Goal: Information Seeking & Learning: Check status

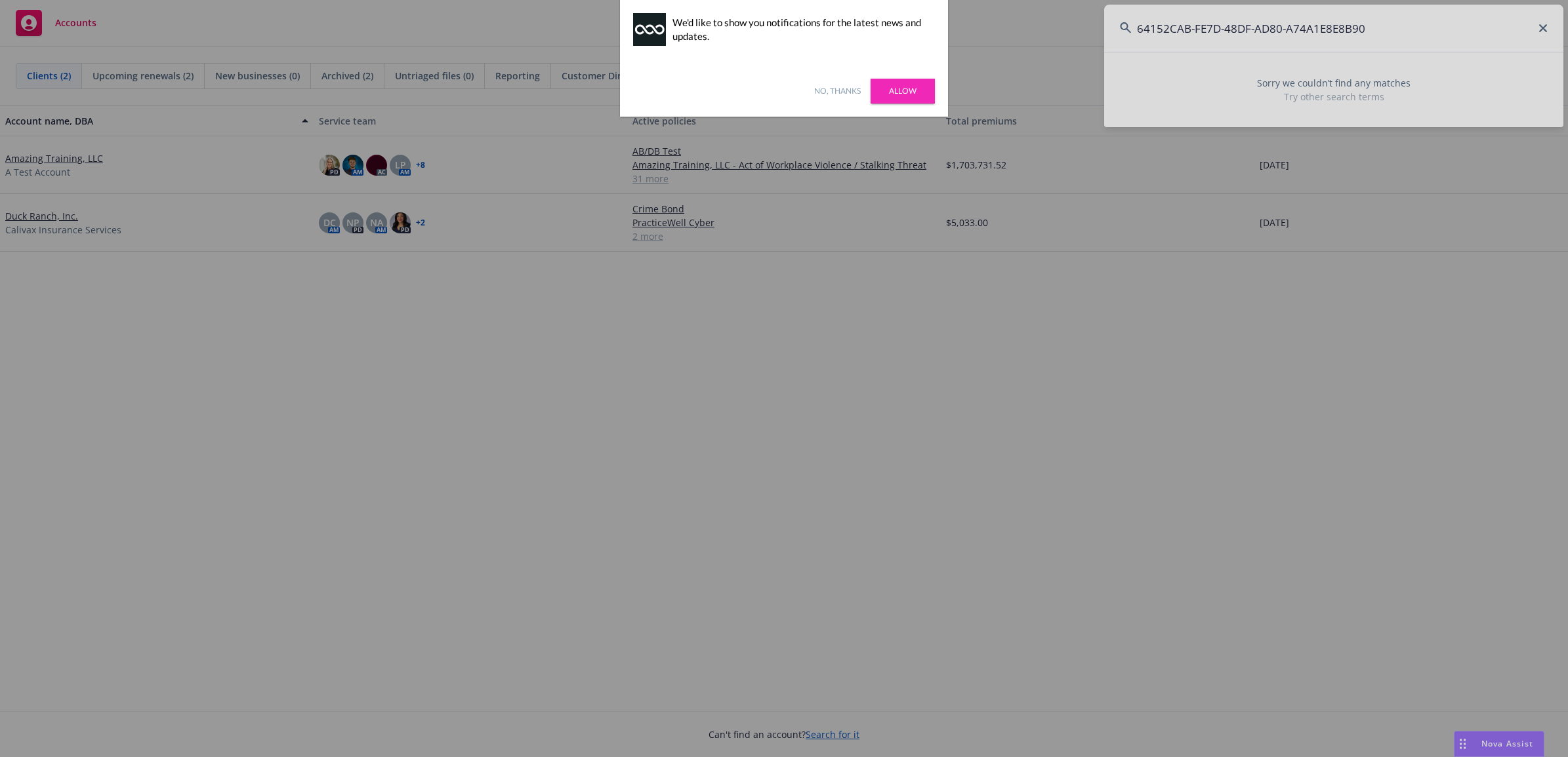
click at [1386, 32] on div at bounding box center [784, 378] width 1568 height 757
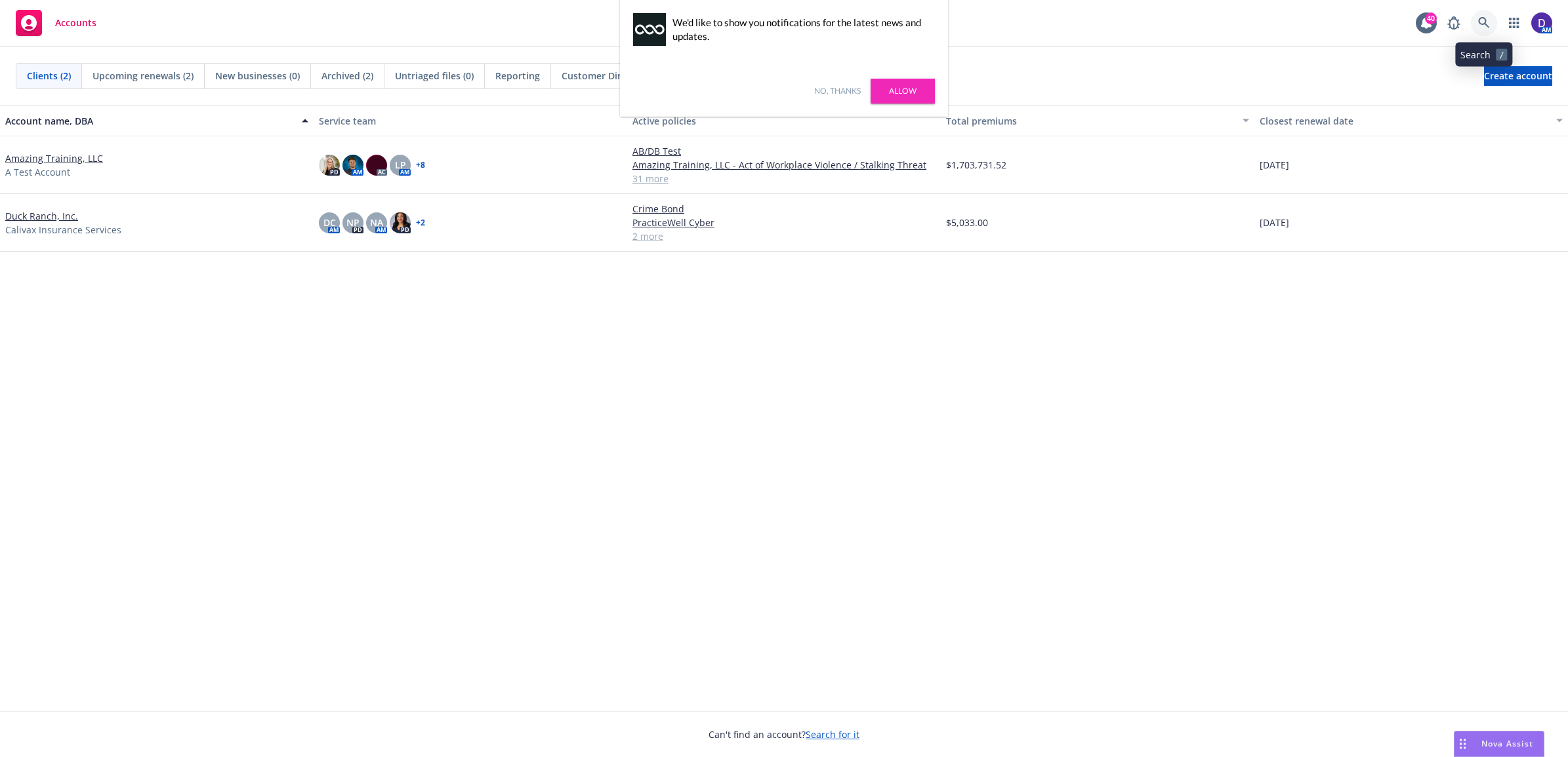
click at [1490, 27] on link at bounding box center [1484, 23] width 27 height 27
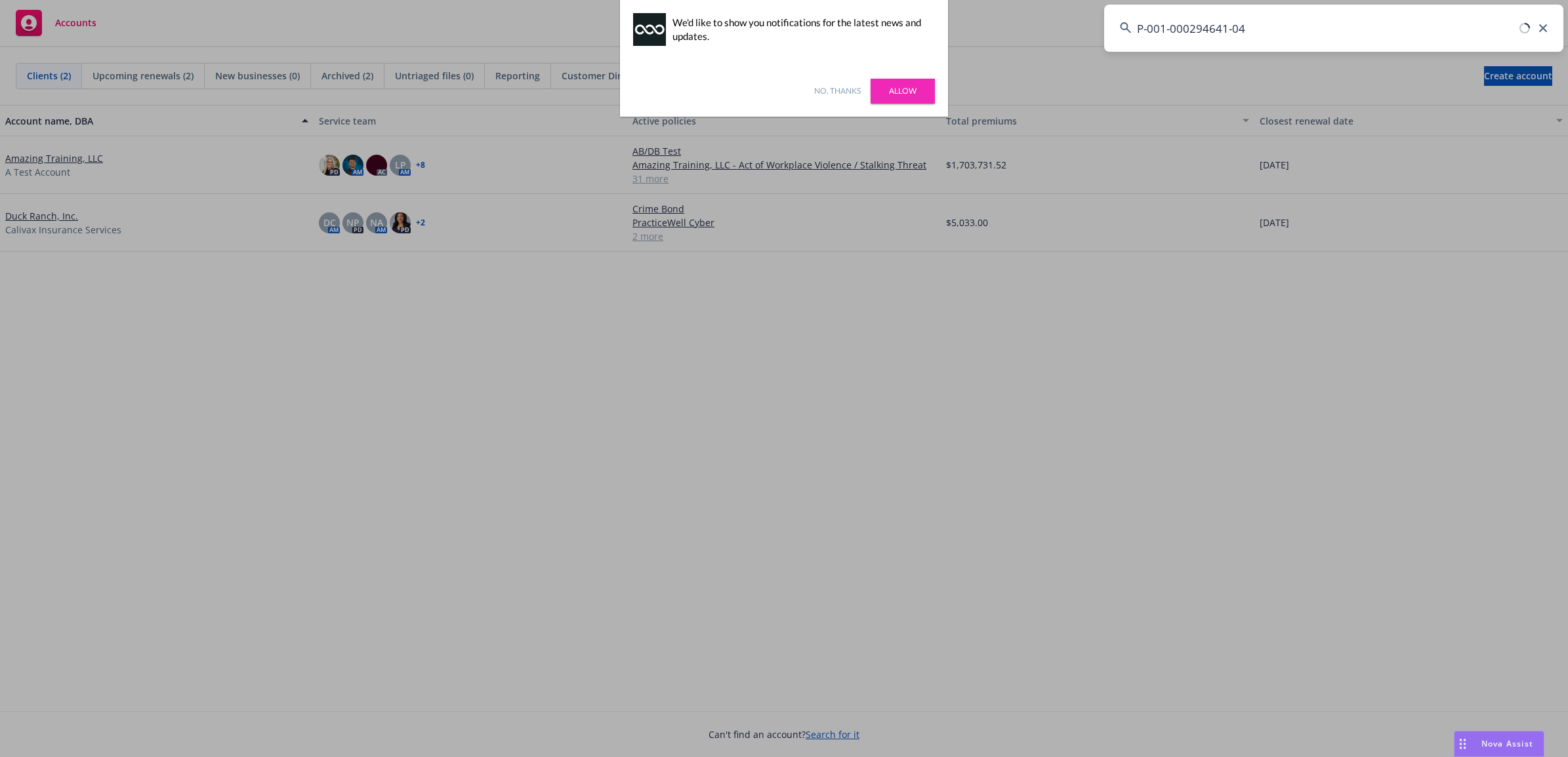
type input "P-001-000294641-04"
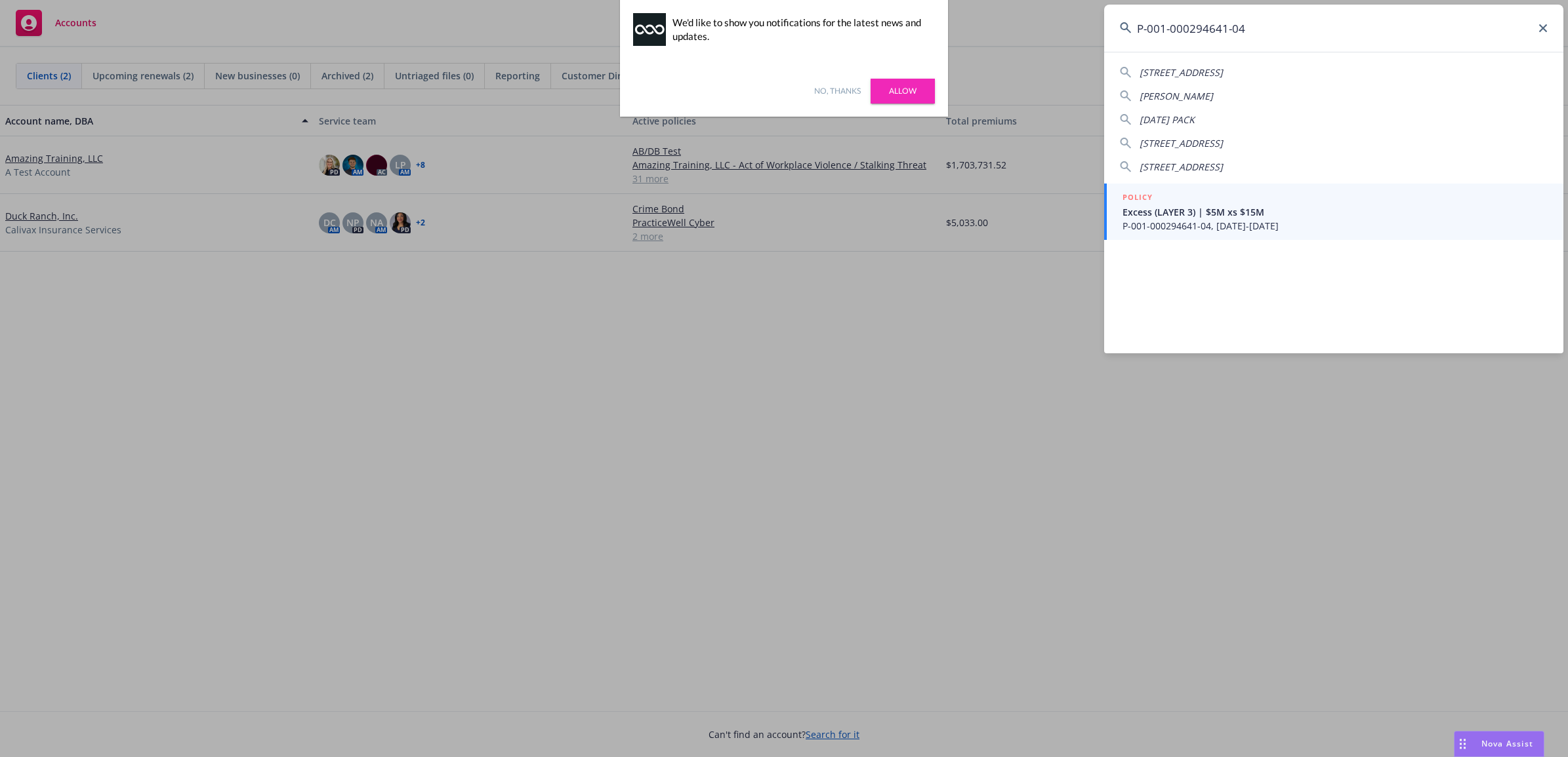
click at [1278, 248] on div "4827-[STREET_ADDRESS] [PERSON_NAME] [DATE] PACK [STREET_ADDRESS] [STREET_ADDRES…" at bounding box center [1334, 202] width 459 height 301
click at [1276, 241] on div "4827-[STREET_ADDRESS] [PERSON_NAME] [DATE] PACK [STREET_ADDRESS] [STREET_ADDRES…" at bounding box center [1334, 202] width 459 height 301
click at [1270, 232] on span "P-001-000294641-04, [DATE]-[DATE]" at bounding box center [1335, 225] width 425 height 14
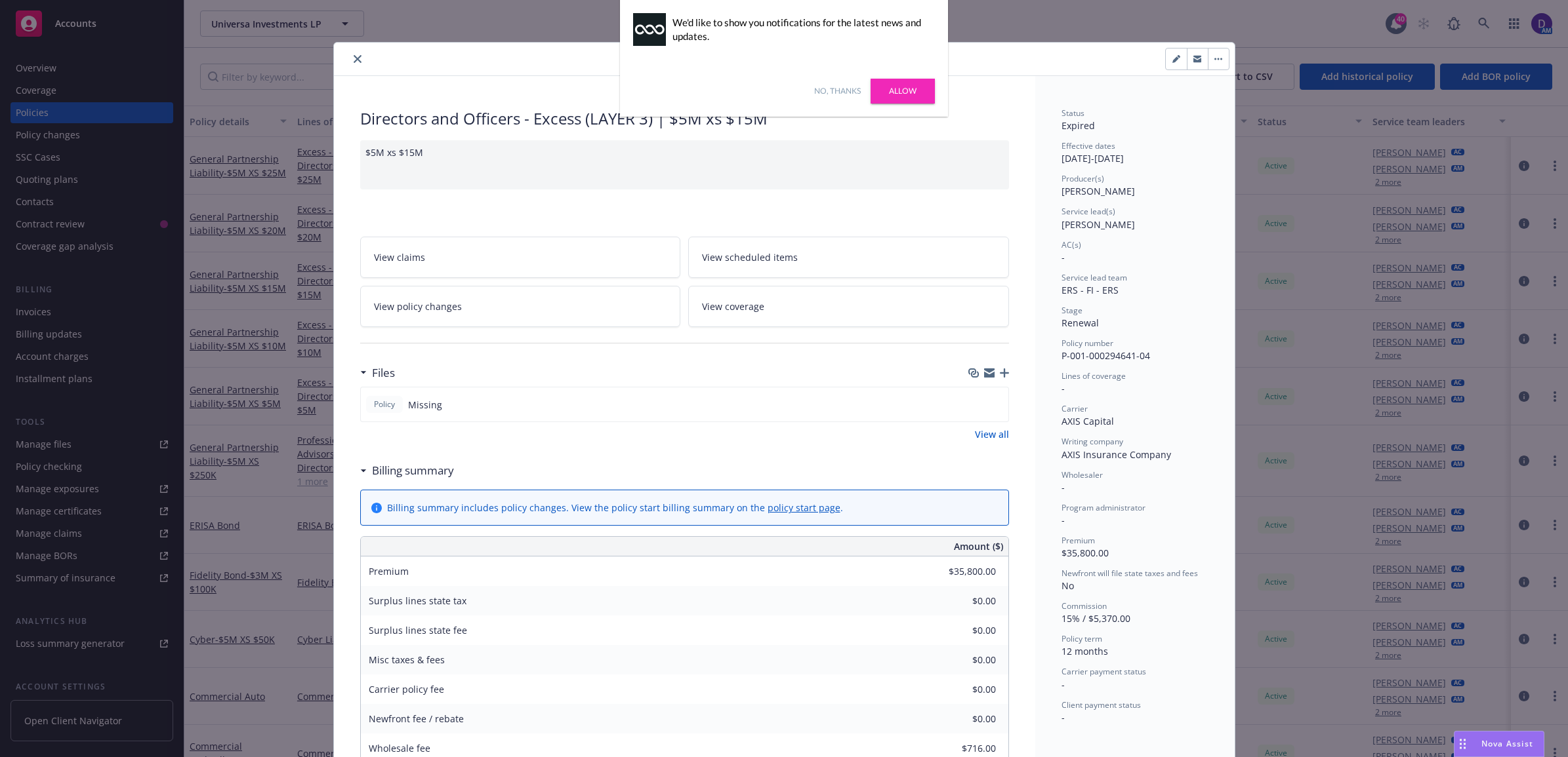
click at [915, 95] on link "Allow" at bounding box center [903, 91] width 65 height 25
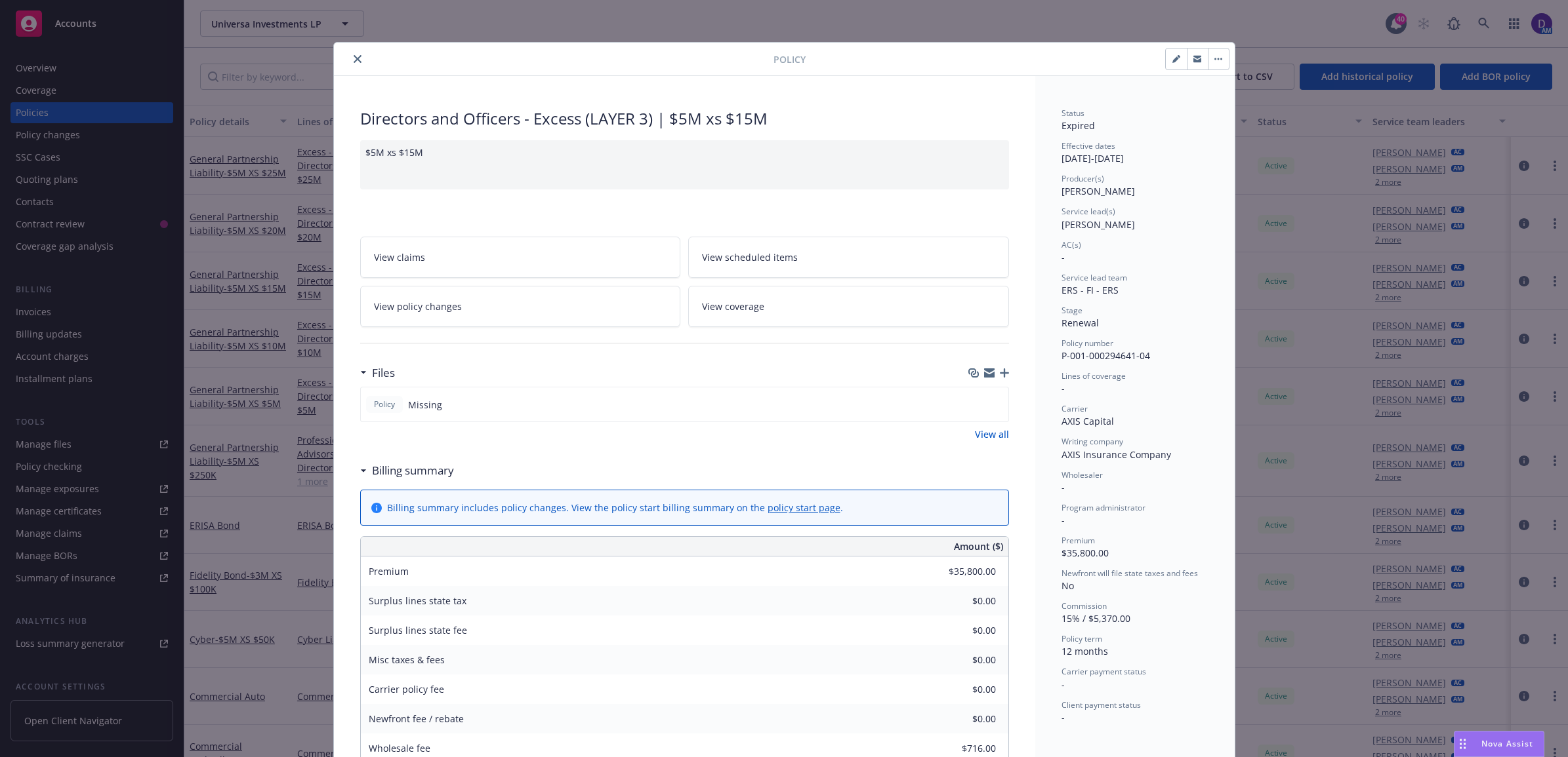
click at [362, 60] on div at bounding box center [556, 59] width 434 height 16
click at [354, 60] on icon "close" at bounding box center [358, 59] width 8 height 8
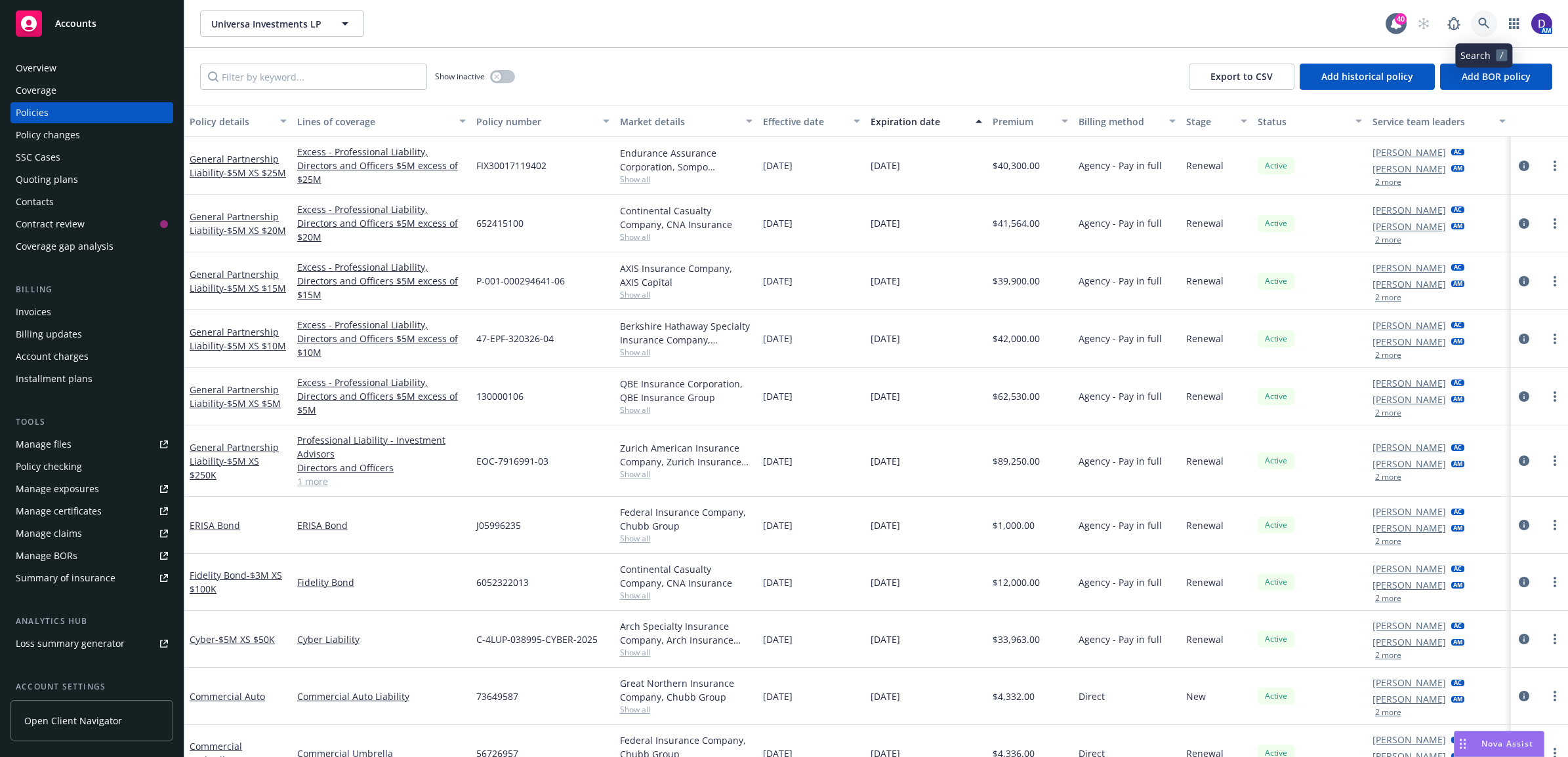
click at [1478, 23] on icon at bounding box center [1484, 24] width 11 height 11
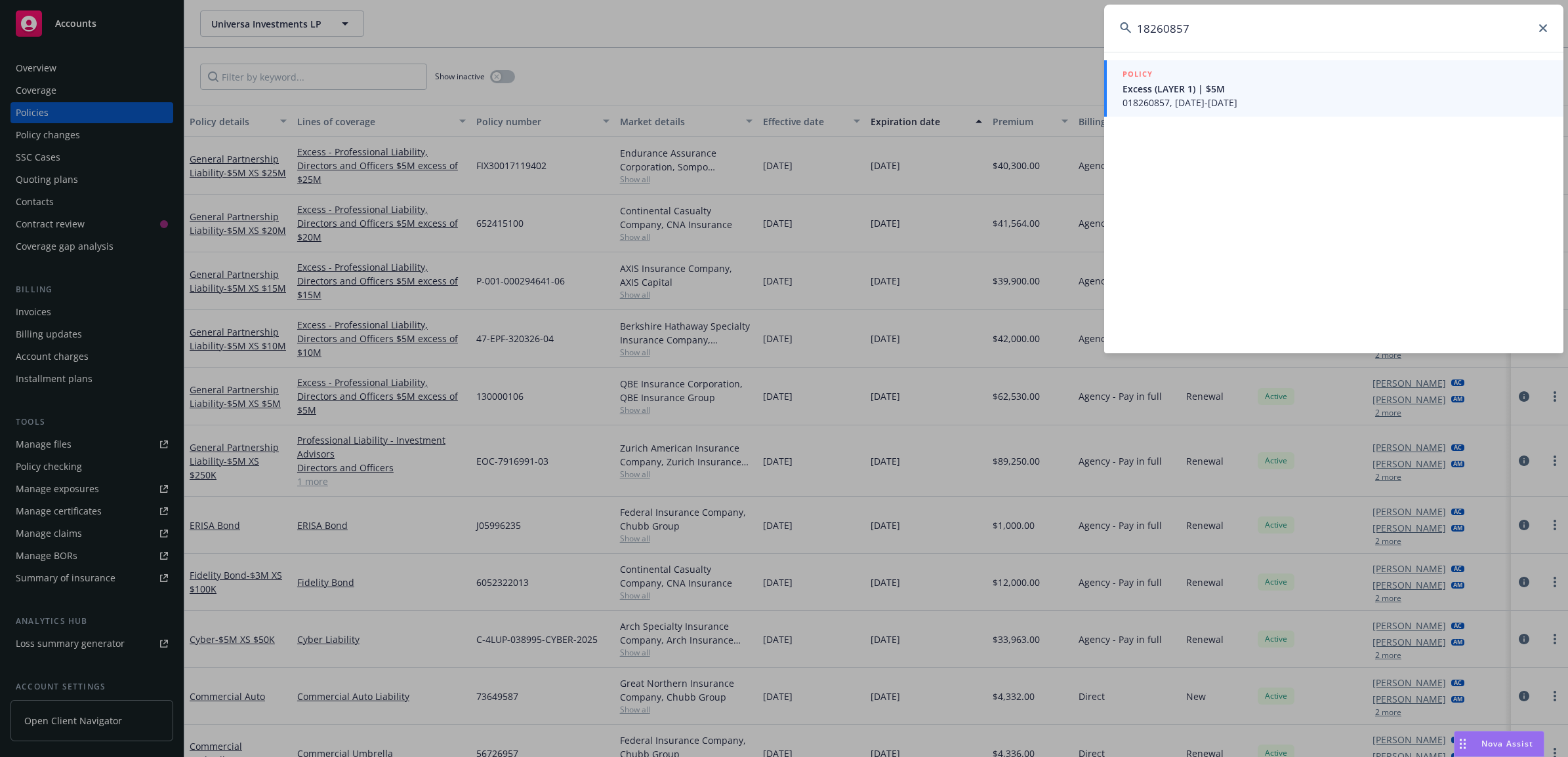
type input "18260857"
click at [1165, 98] on span "018260857, [DATE]-[DATE]" at bounding box center [1335, 102] width 425 height 14
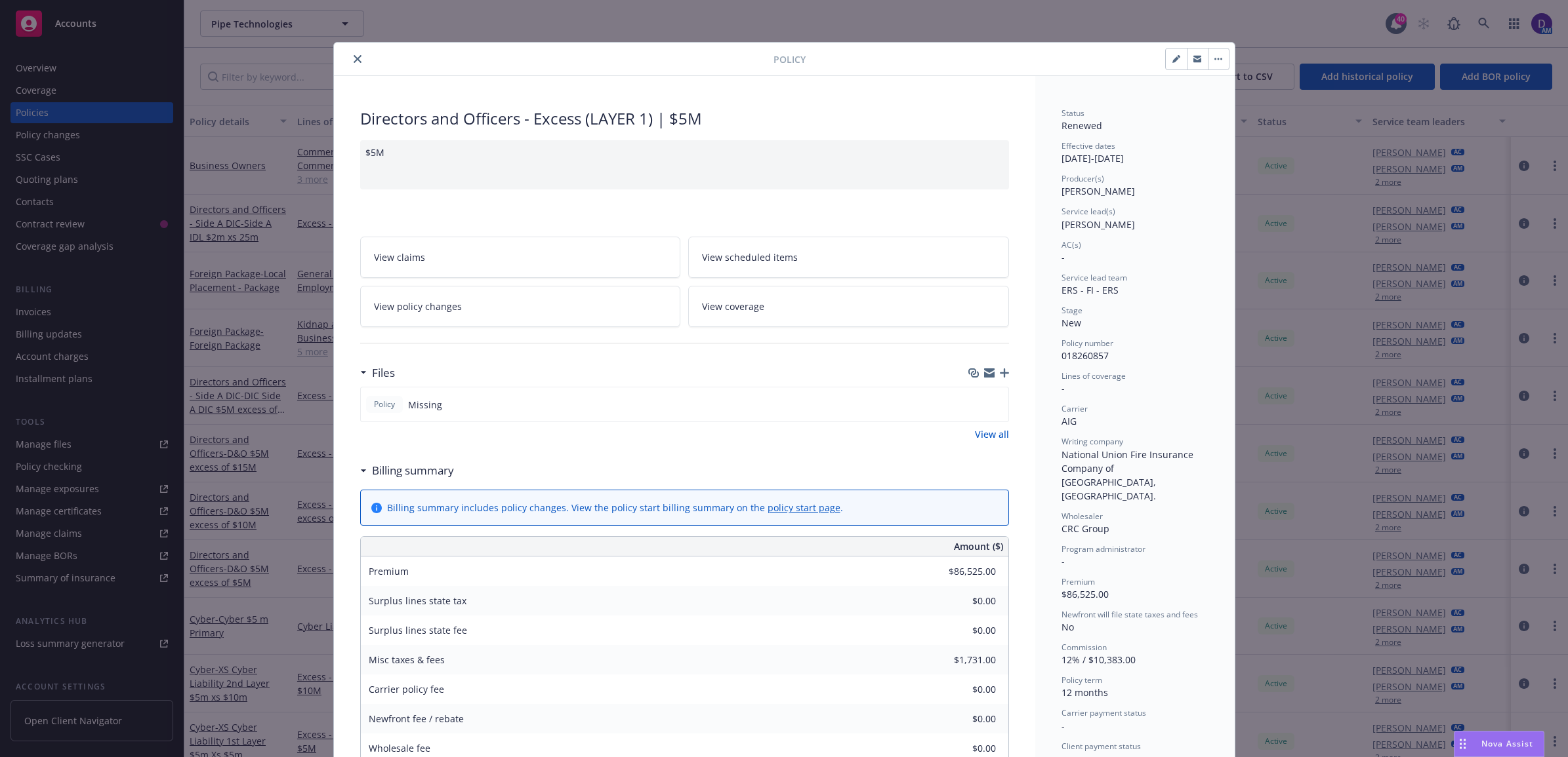
drag, startPoint x: 347, startPoint y: 56, endPoint x: 446, endPoint y: 57, distance: 99.0
click at [354, 56] on icon "close" at bounding box center [358, 59] width 8 height 8
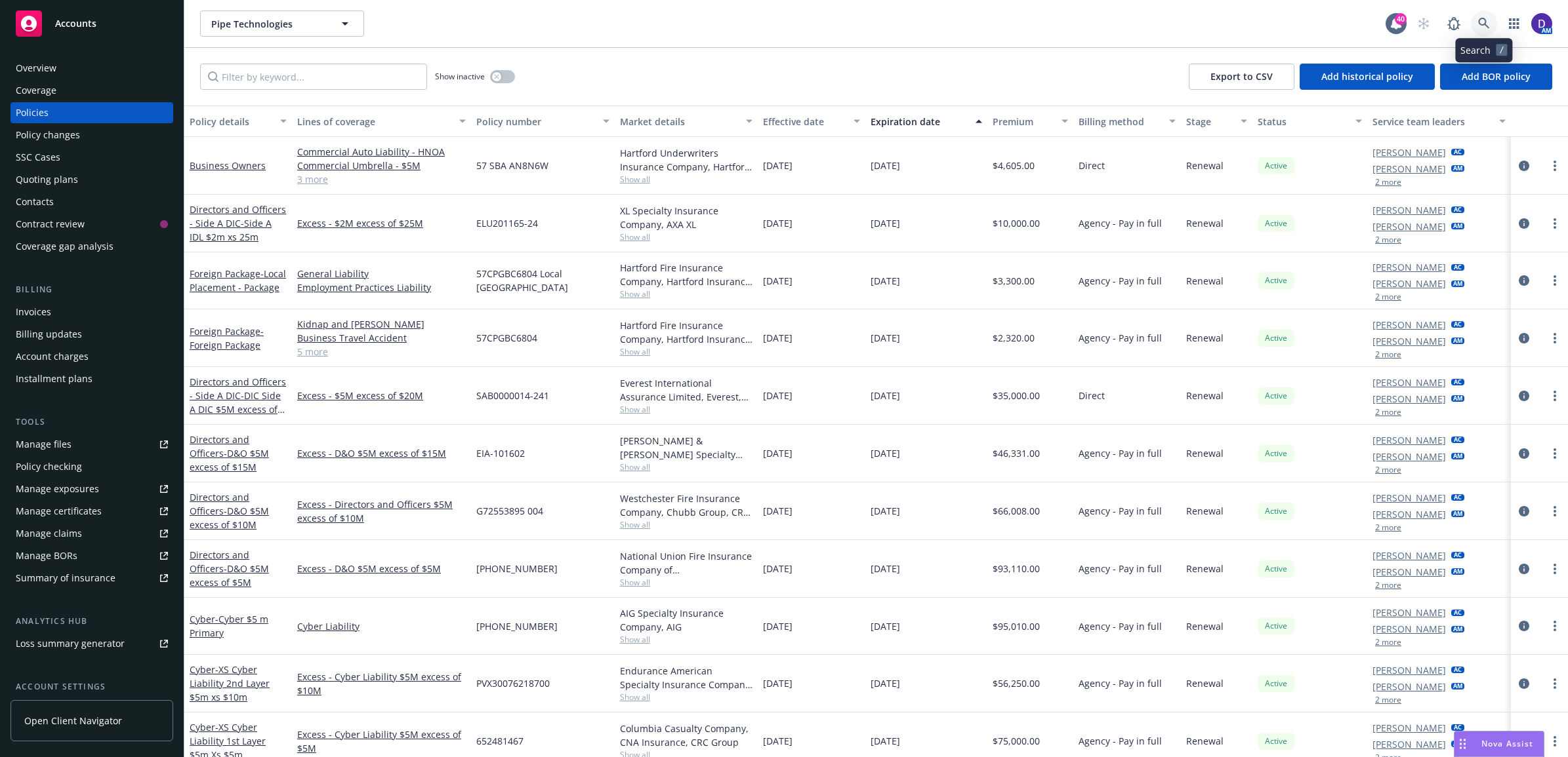
click at [1481, 19] on icon at bounding box center [1484, 24] width 11 height 11
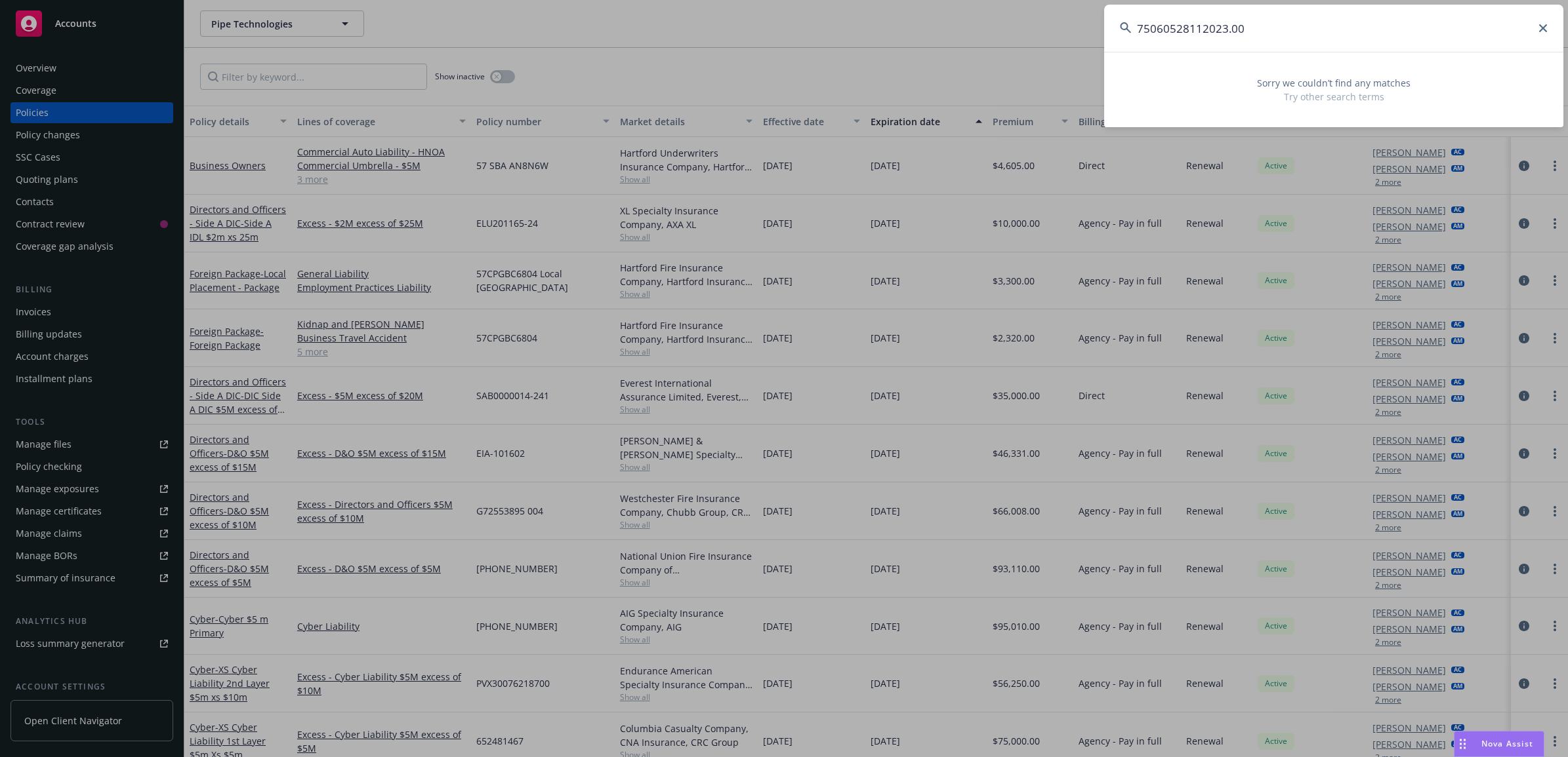
drag, startPoint x: 1298, startPoint y: 33, endPoint x: 719, endPoint y: 48, distance: 579.2
click at [739, 47] on div "75060528112023.00 Sorry we couldn’t find any matches Try other search terms" at bounding box center [784, 378] width 1568 height 757
paste input "MLP-1001991-"
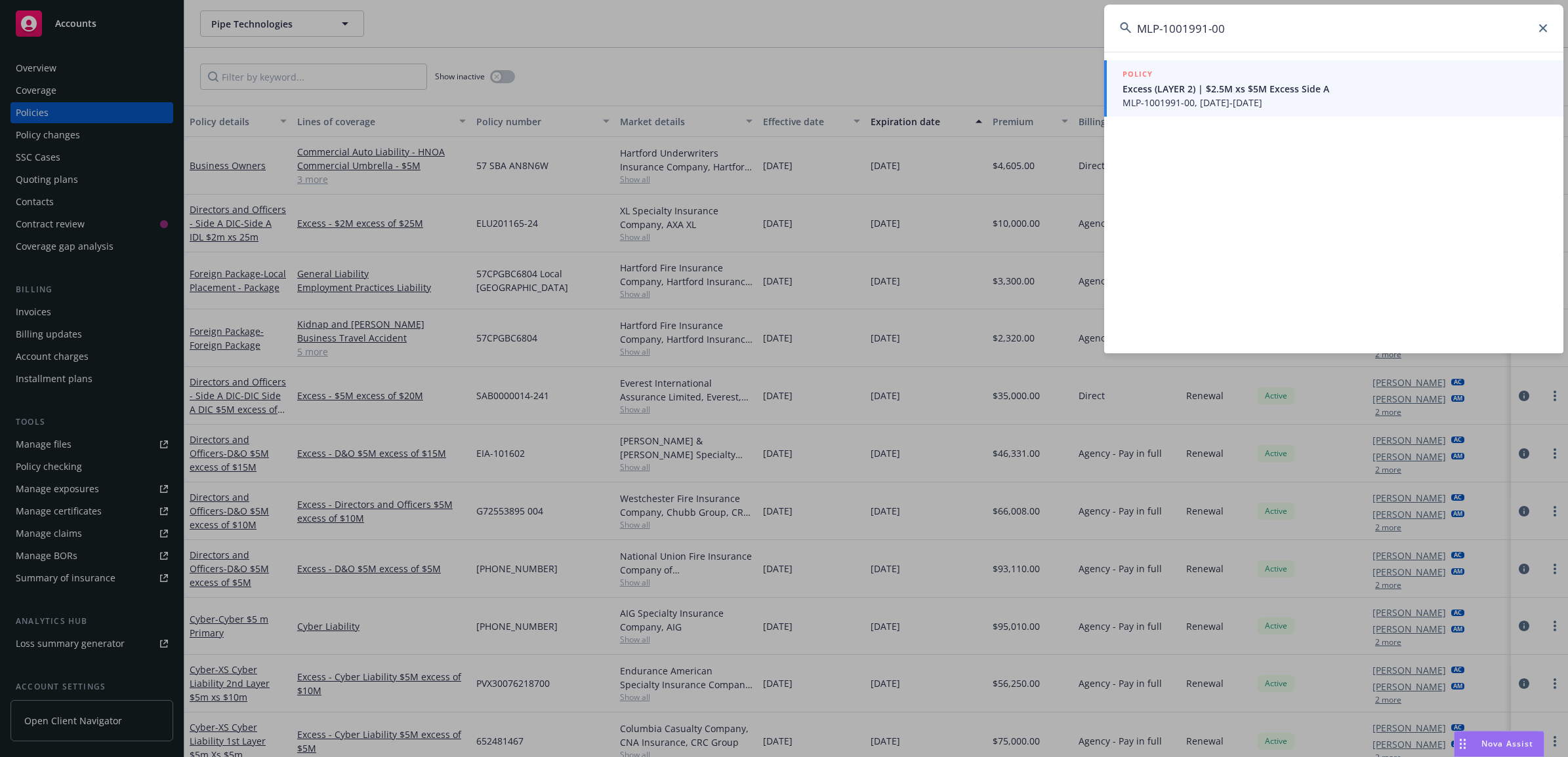
type input "MLP-1001991-00"
click at [1258, 80] on div "POLICY" at bounding box center [1335, 75] width 425 height 14
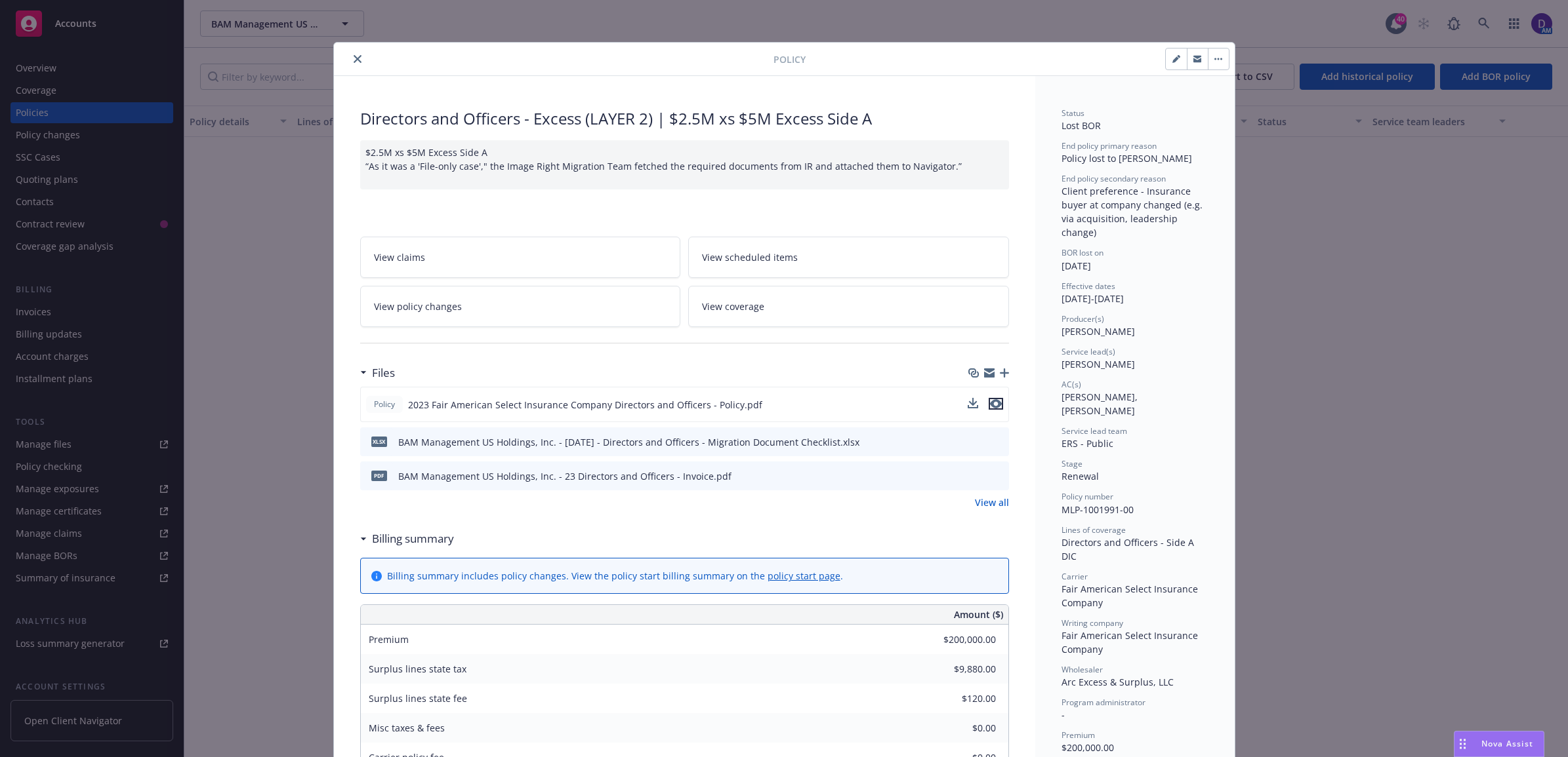
click at [990, 405] on icon "preview file" at bounding box center [996, 404] width 11 height 9
click at [354, 63] on icon "close" at bounding box center [358, 59] width 8 height 8
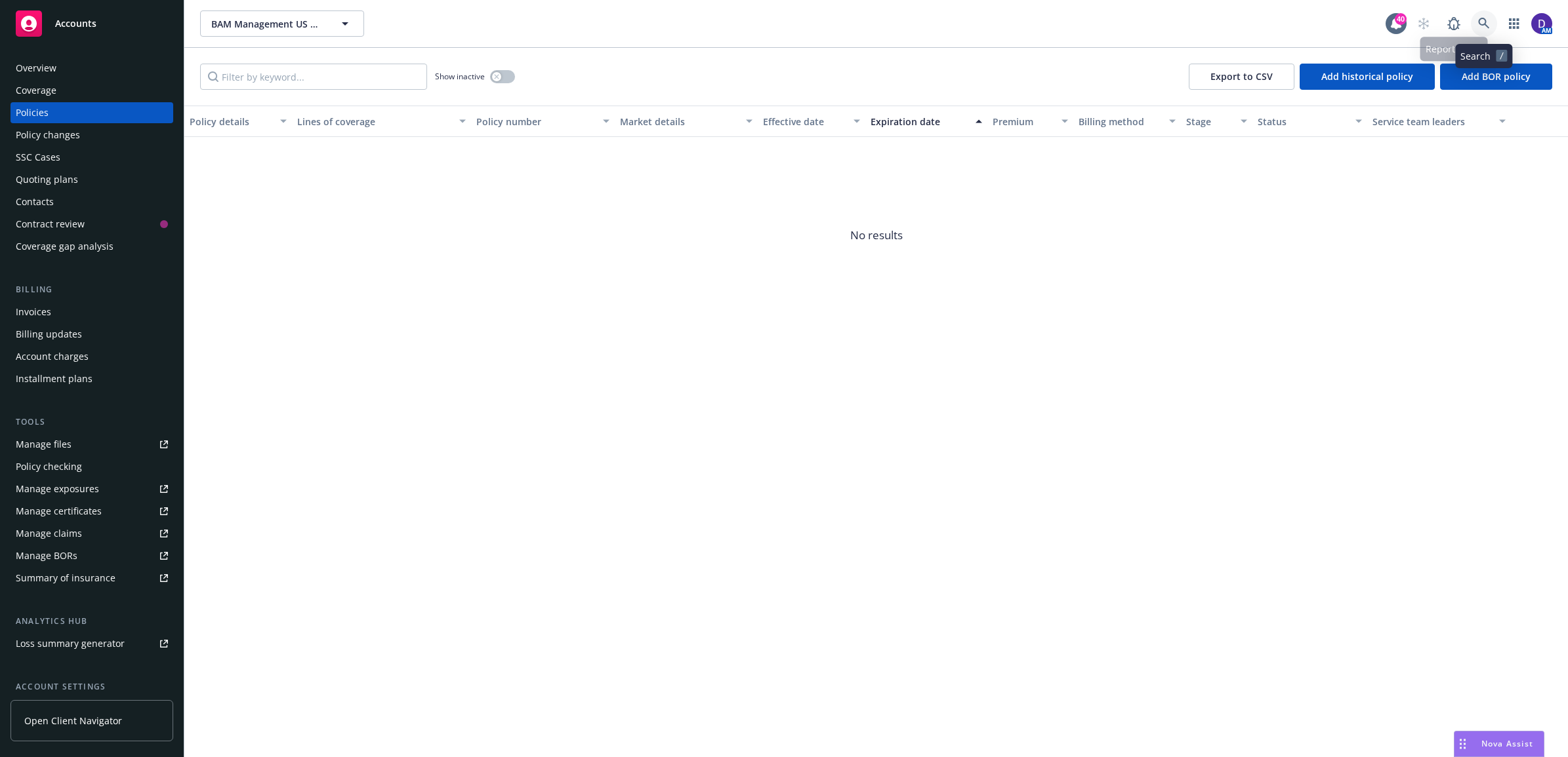
click at [1476, 23] on link at bounding box center [1484, 24] width 27 height 27
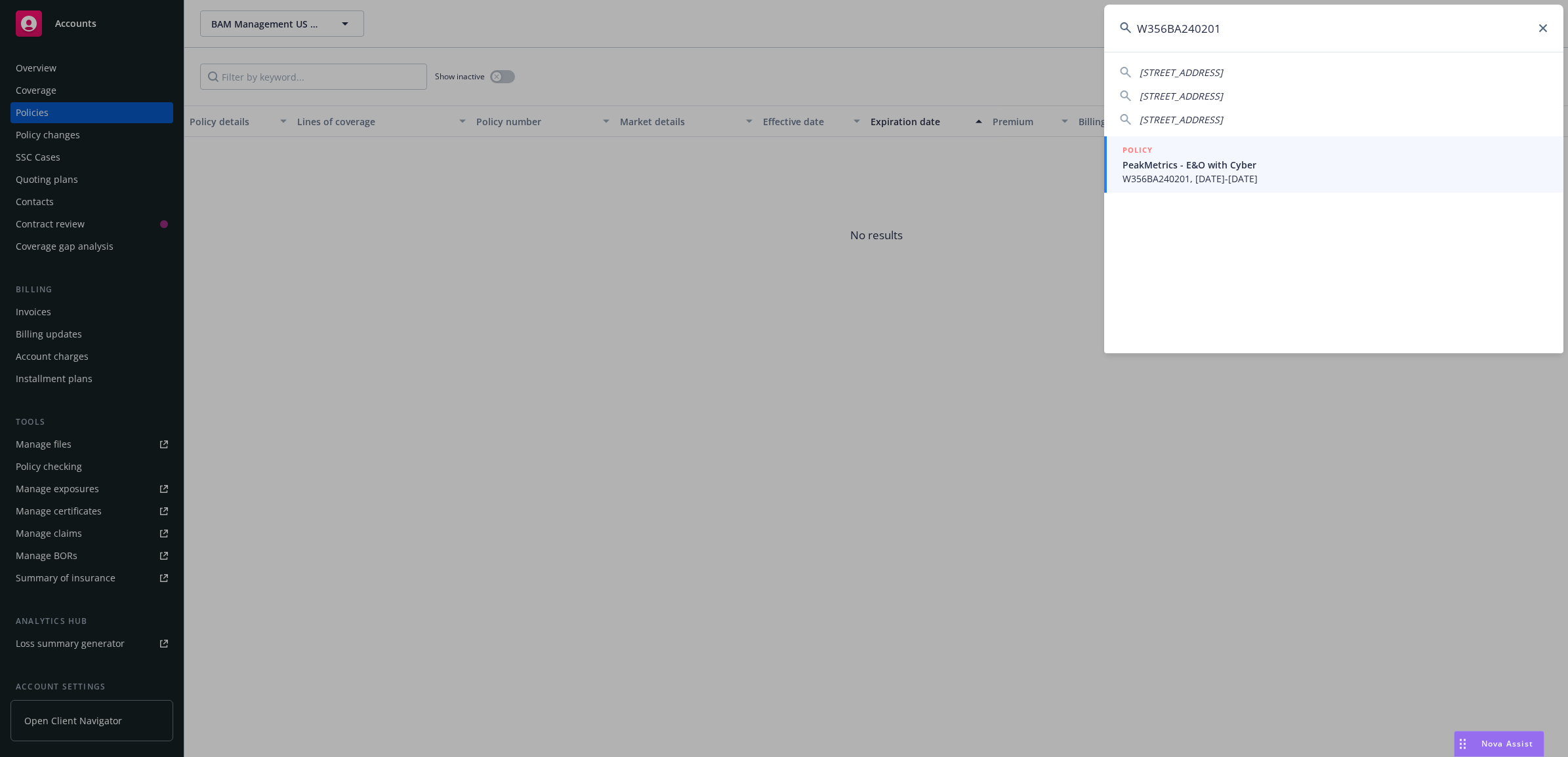
type input "W356BA240201"
click at [1168, 164] on span "PeakMetrics - E&O with Cyber" at bounding box center [1335, 164] width 425 height 14
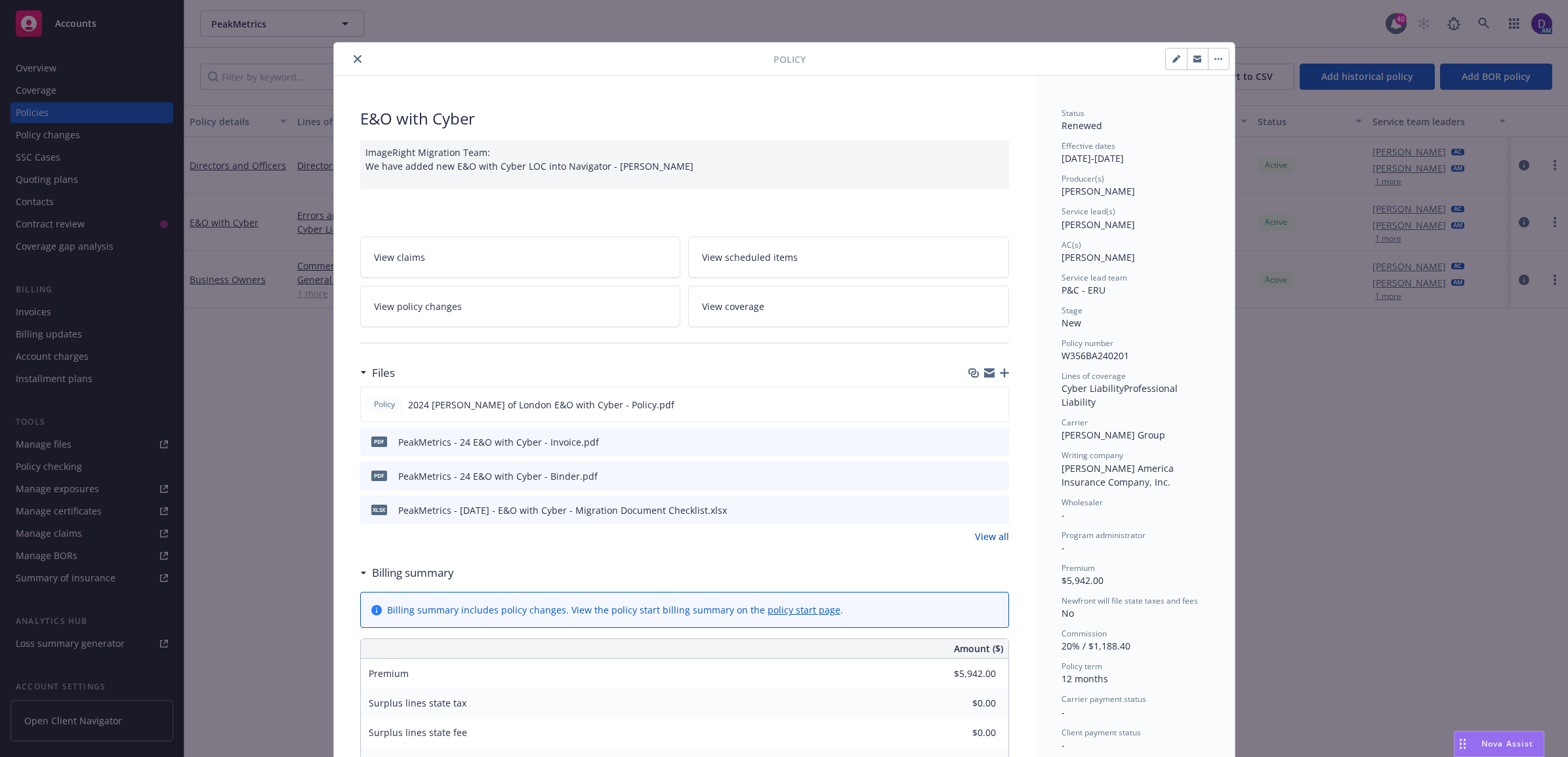
click at [354, 59] on icon "close" at bounding box center [358, 59] width 8 height 8
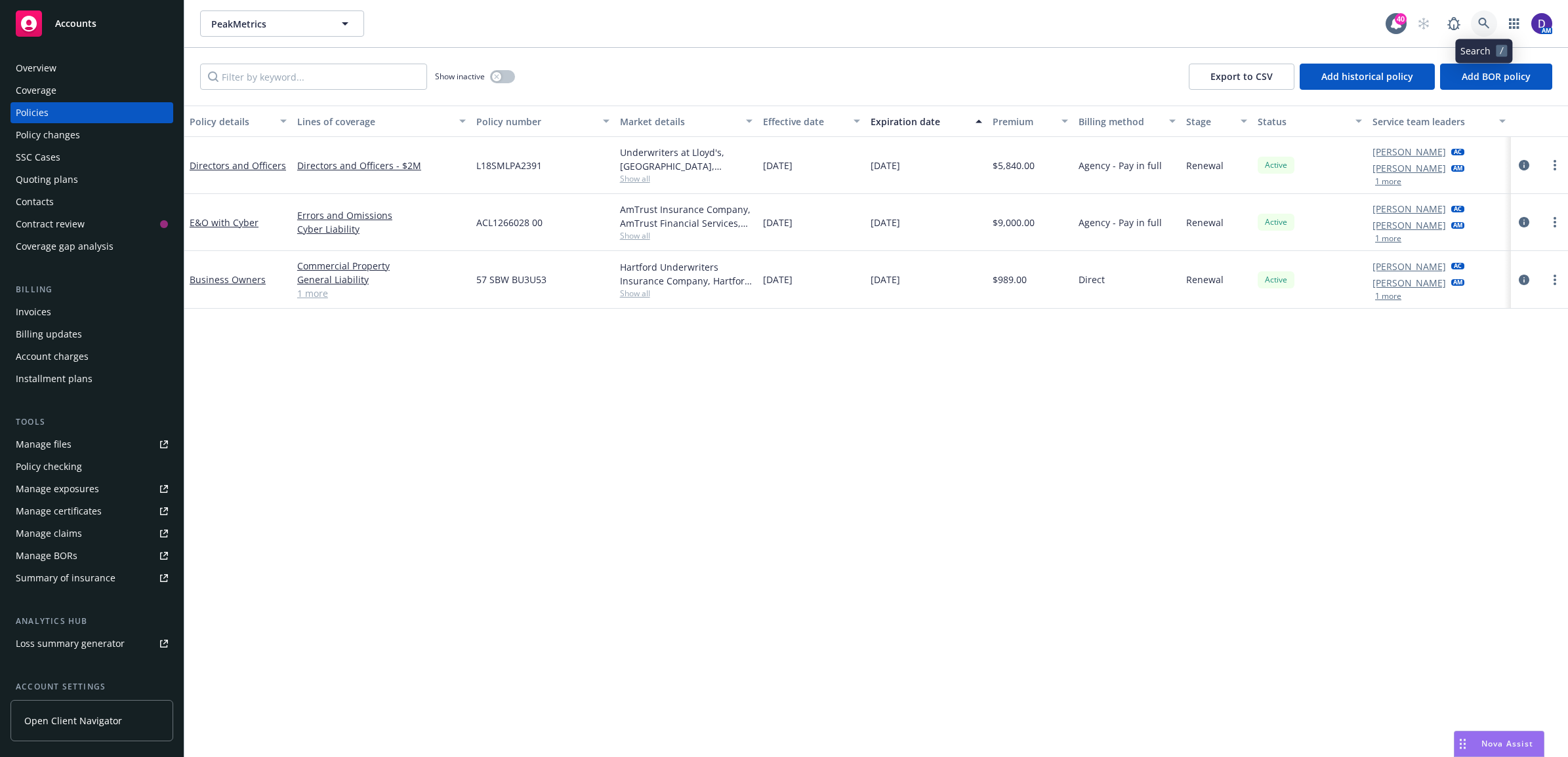
click at [1480, 18] on icon at bounding box center [1484, 24] width 11 height 11
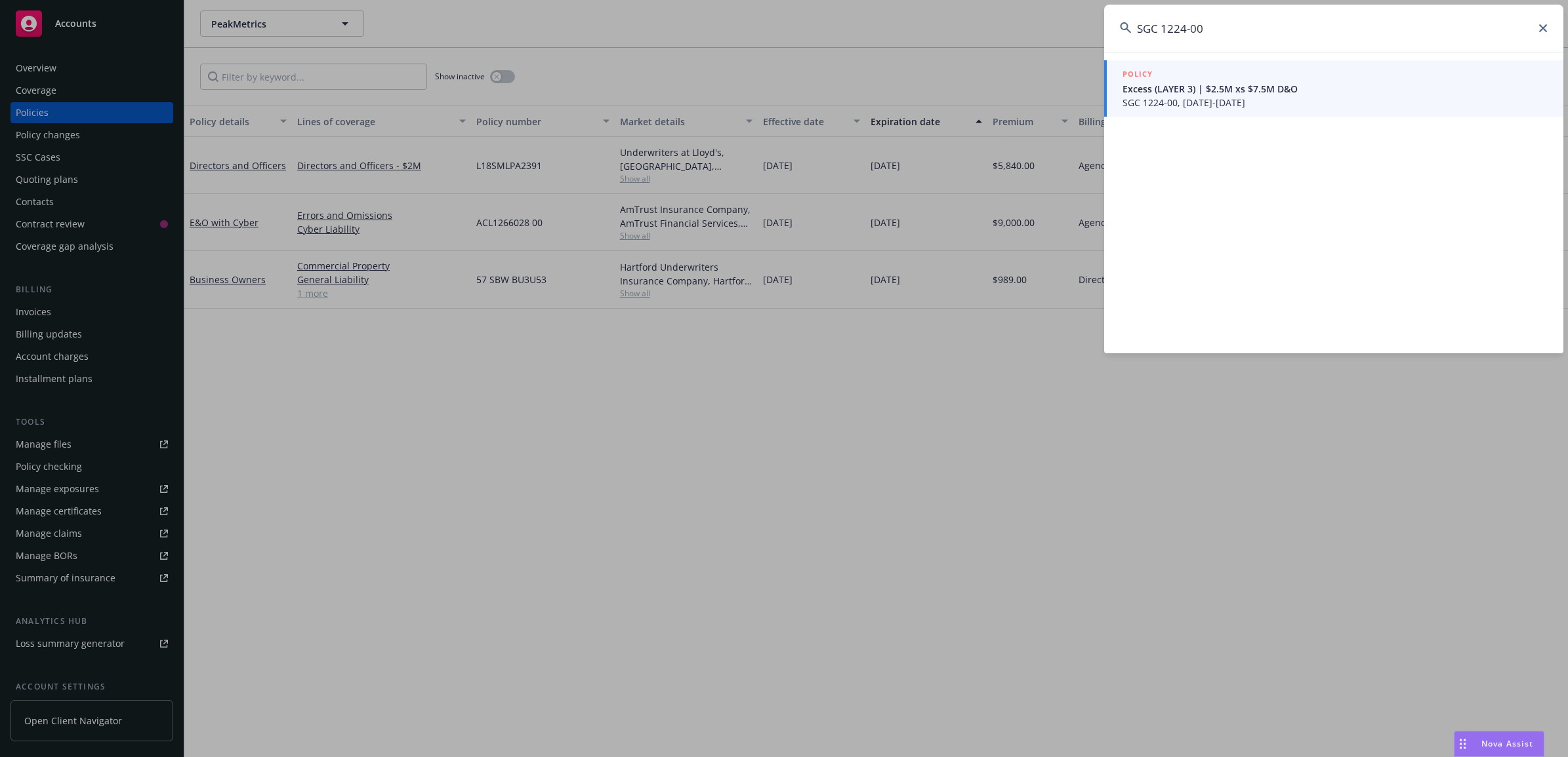
type input "SGC 1224-00"
click at [1234, 88] on span "Excess (LAYER 3) | $2.5M xs $7.5M D&O" at bounding box center [1335, 88] width 425 height 14
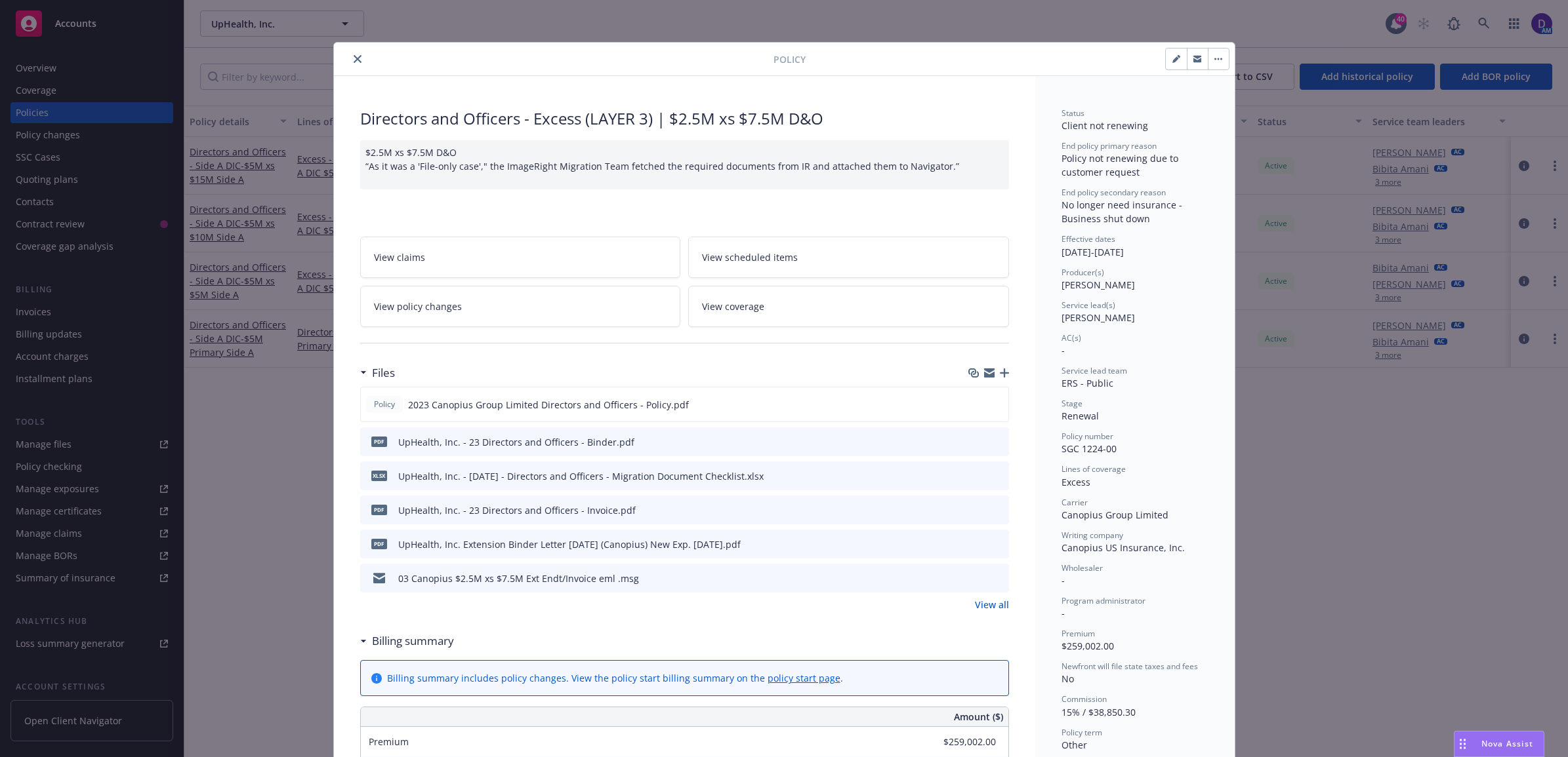
click at [354, 60] on icon "close" at bounding box center [358, 59] width 8 height 8
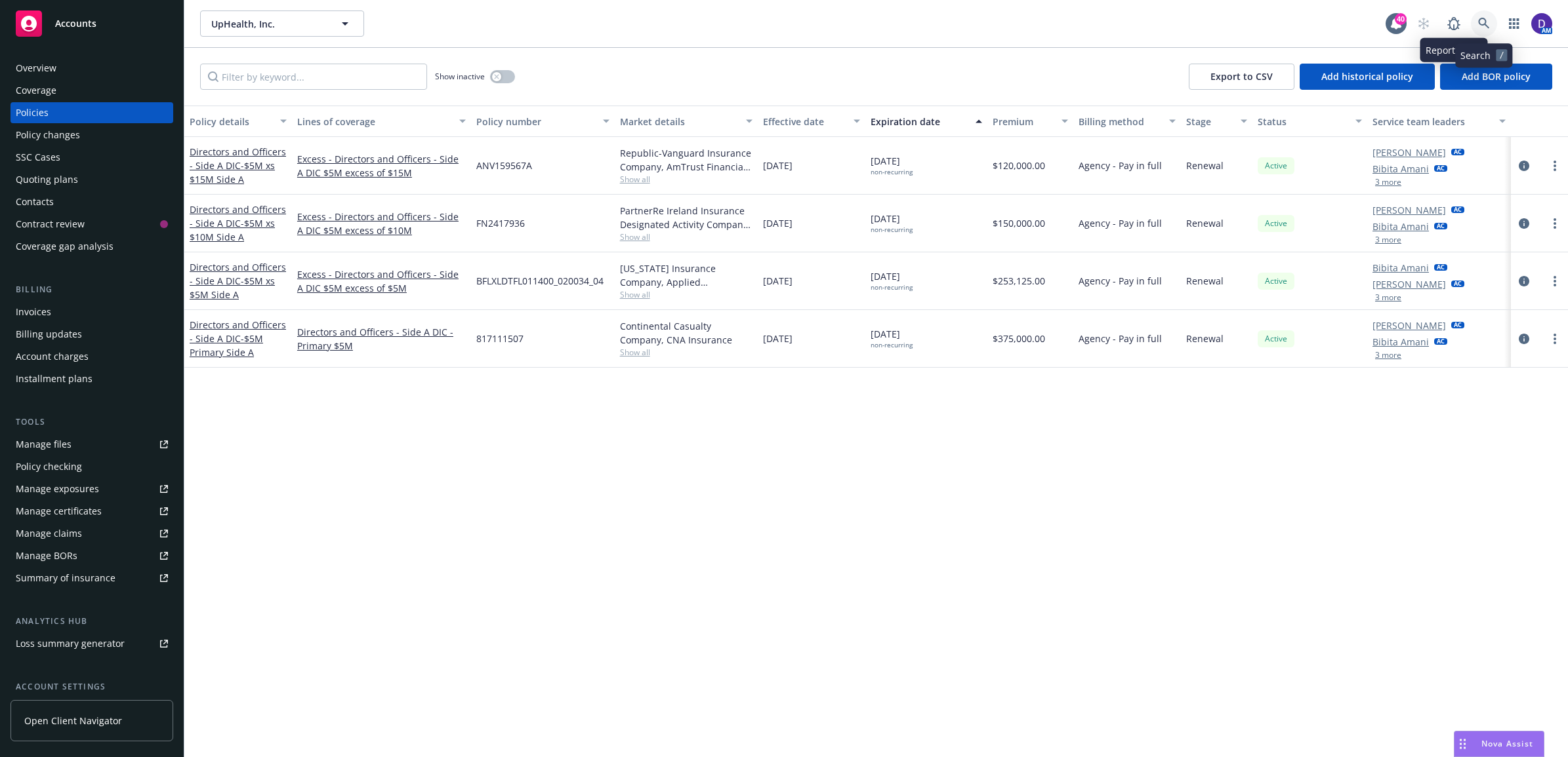
click at [1478, 20] on icon at bounding box center [1484, 24] width 11 height 11
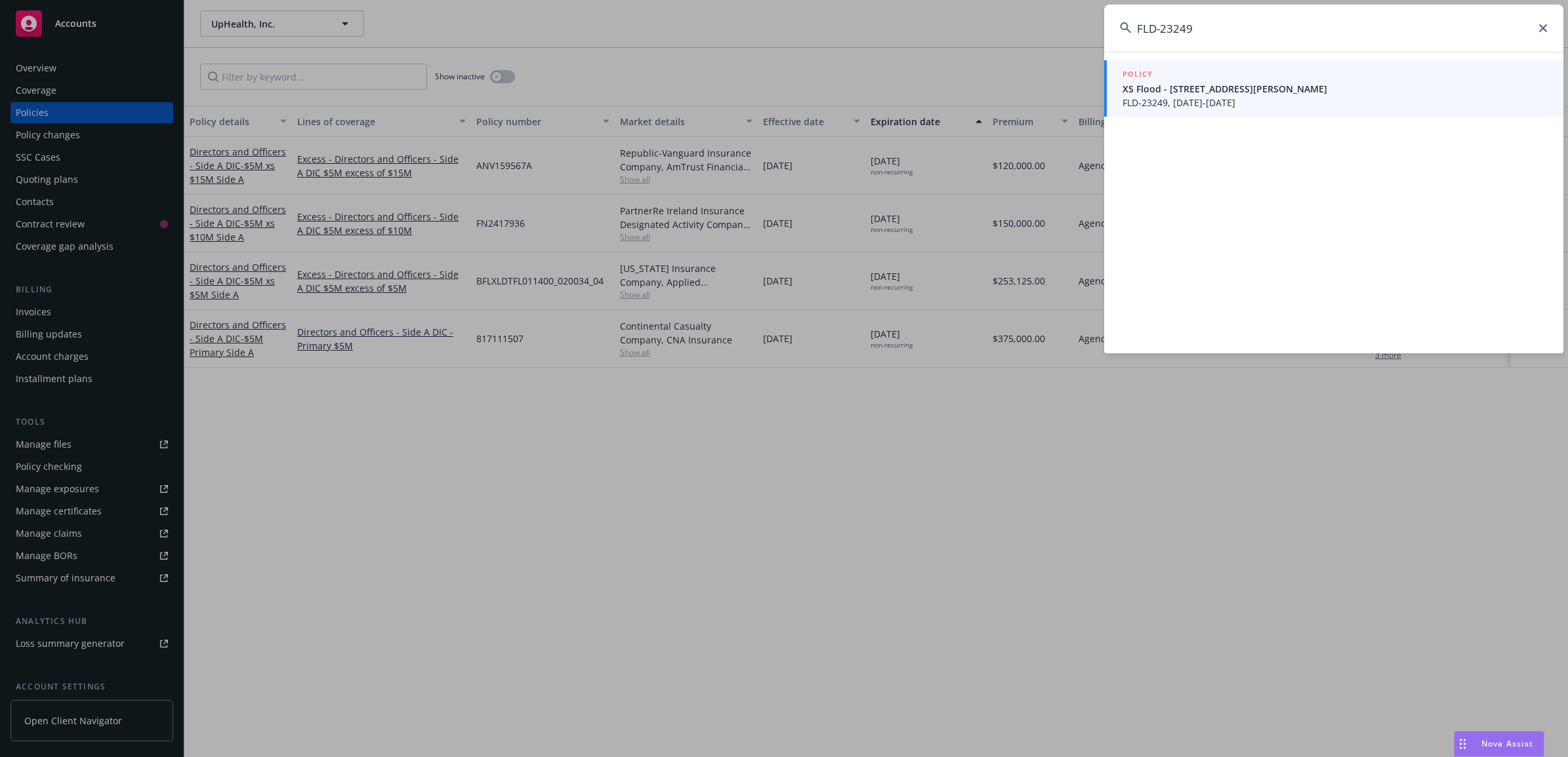
type input "FLD-23249"
click at [1179, 90] on span "XS Flood - [STREET_ADDRESS][PERSON_NAME]" at bounding box center [1335, 88] width 425 height 14
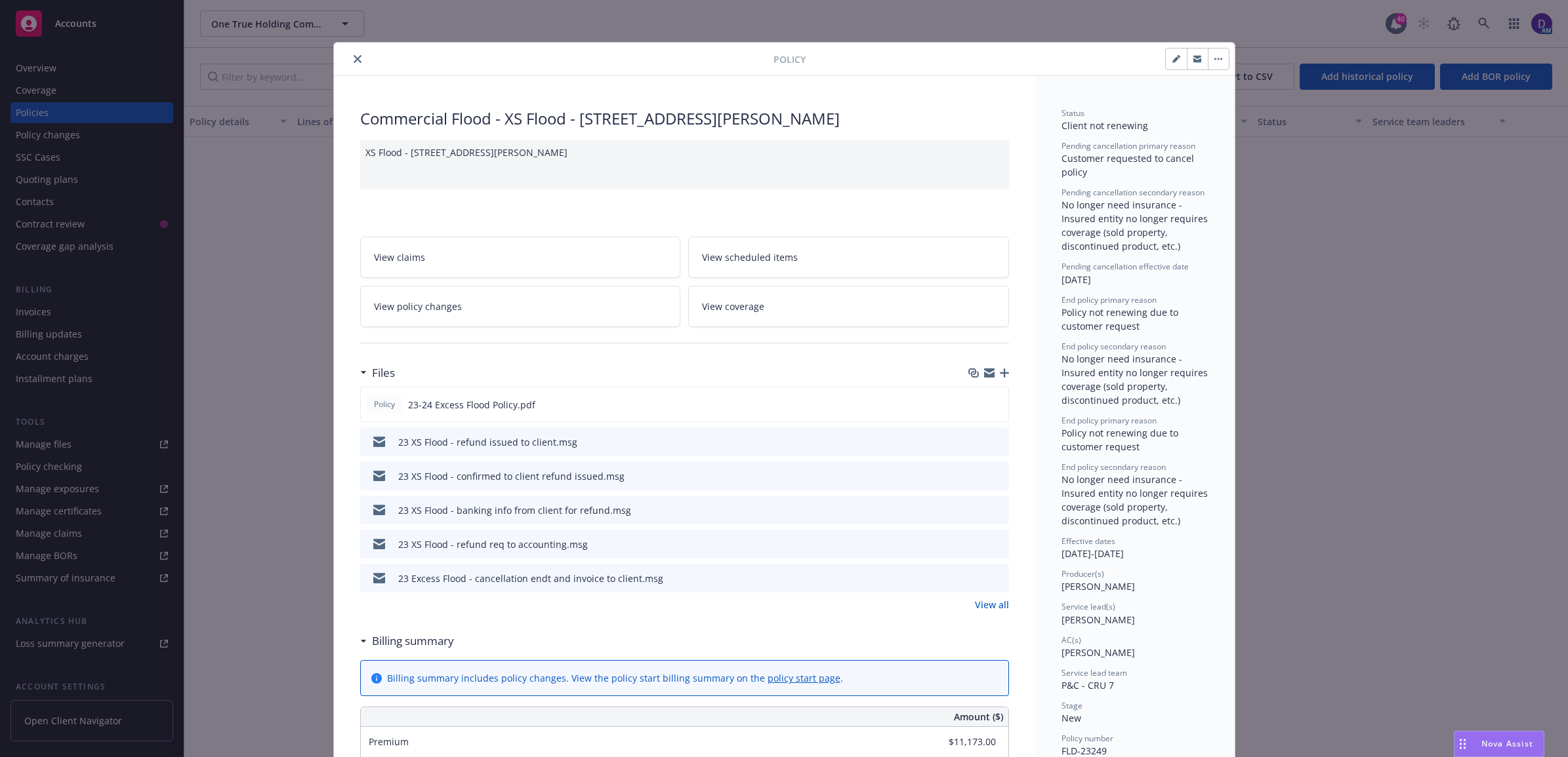
click at [354, 57] on icon "close" at bounding box center [358, 59] width 8 height 8
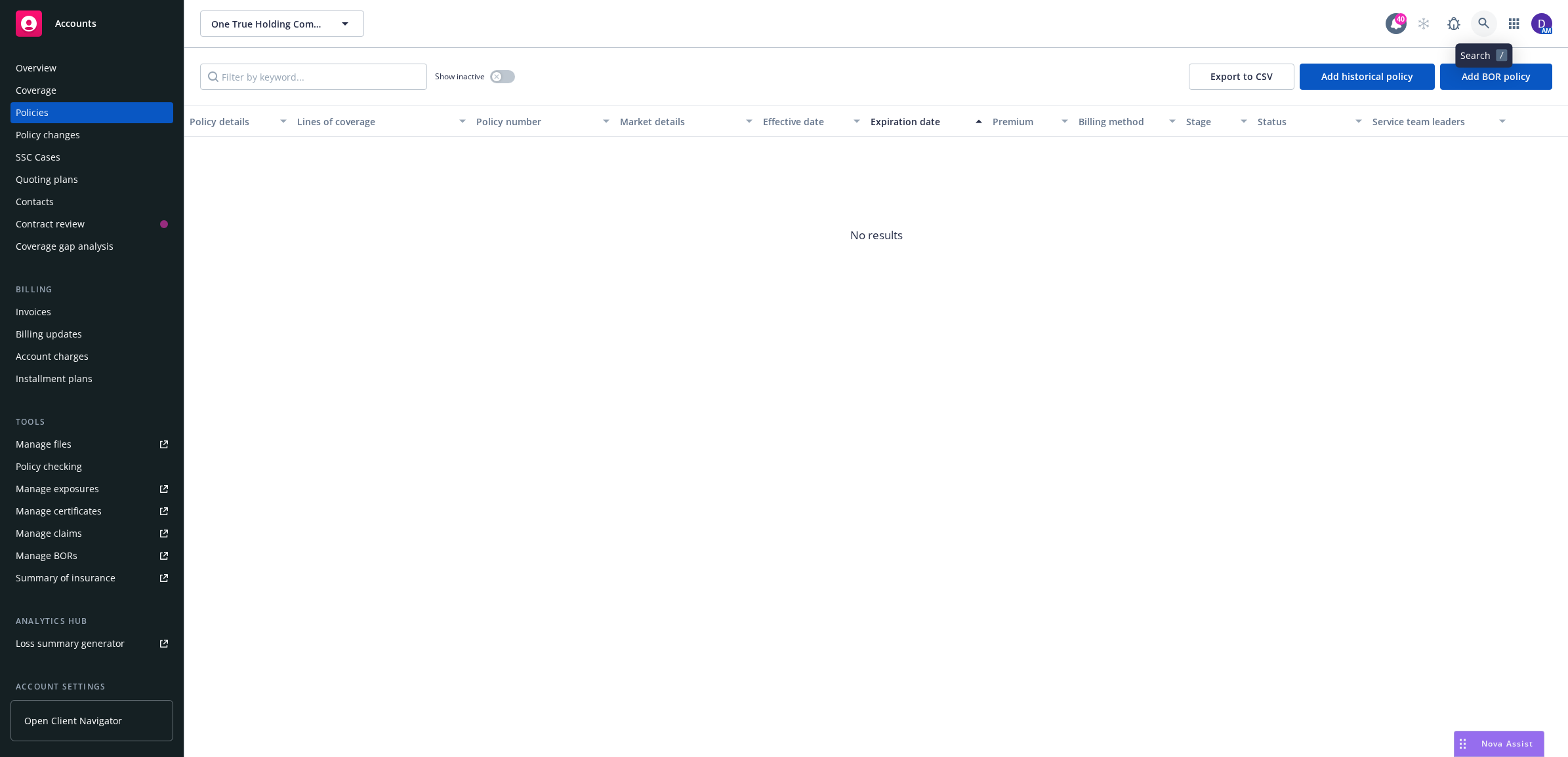
click at [1487, 19] on icon at bounding box center [1484, 24] width 11 height 11
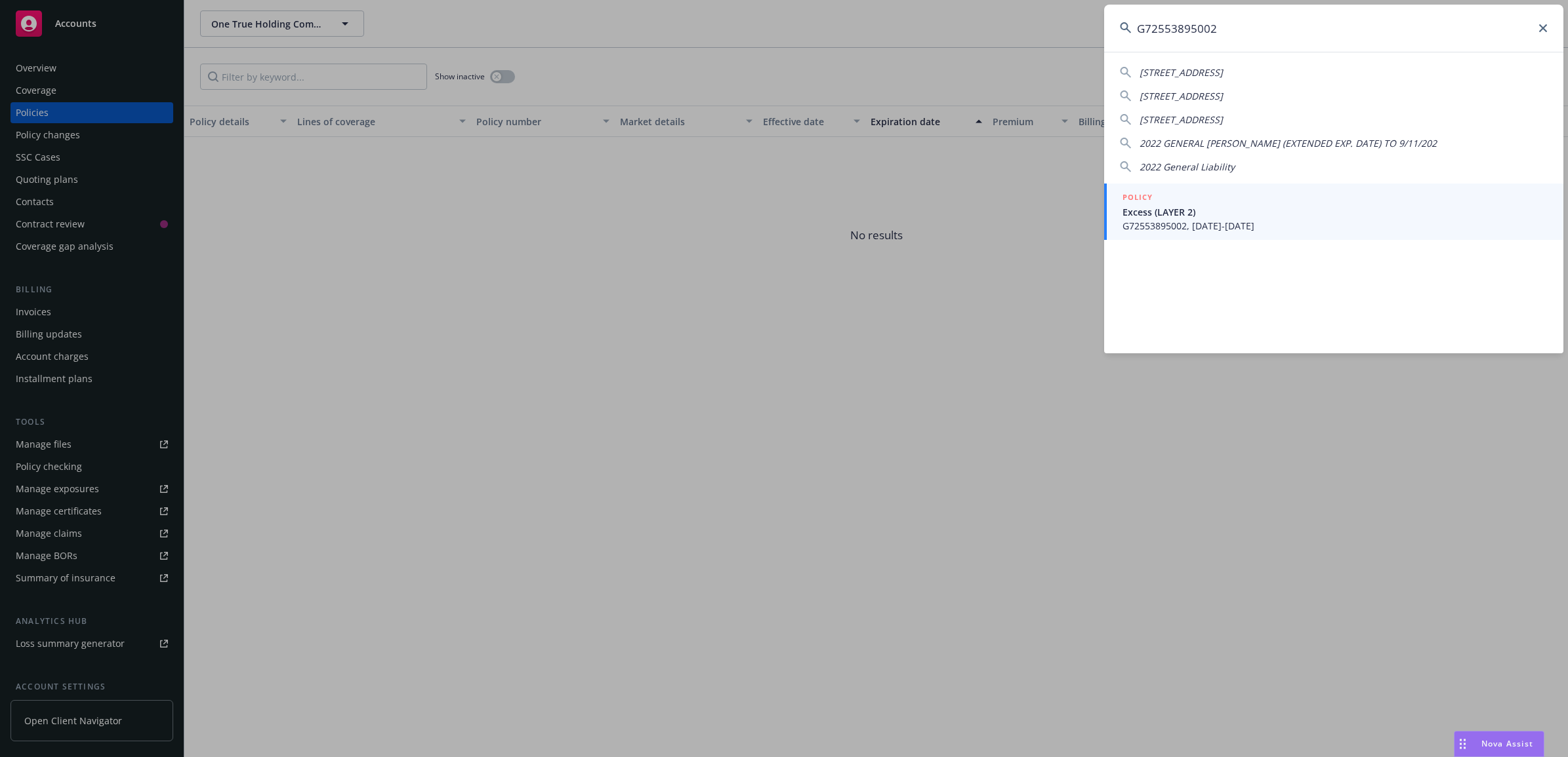
type input "G72553895002"
click at [1222, 209] on span "Excess (LAYER 2)" at bounding box center [1335, 212] width 425 height 14
